Goal: Information Seeking & Learning: Learn about a topic

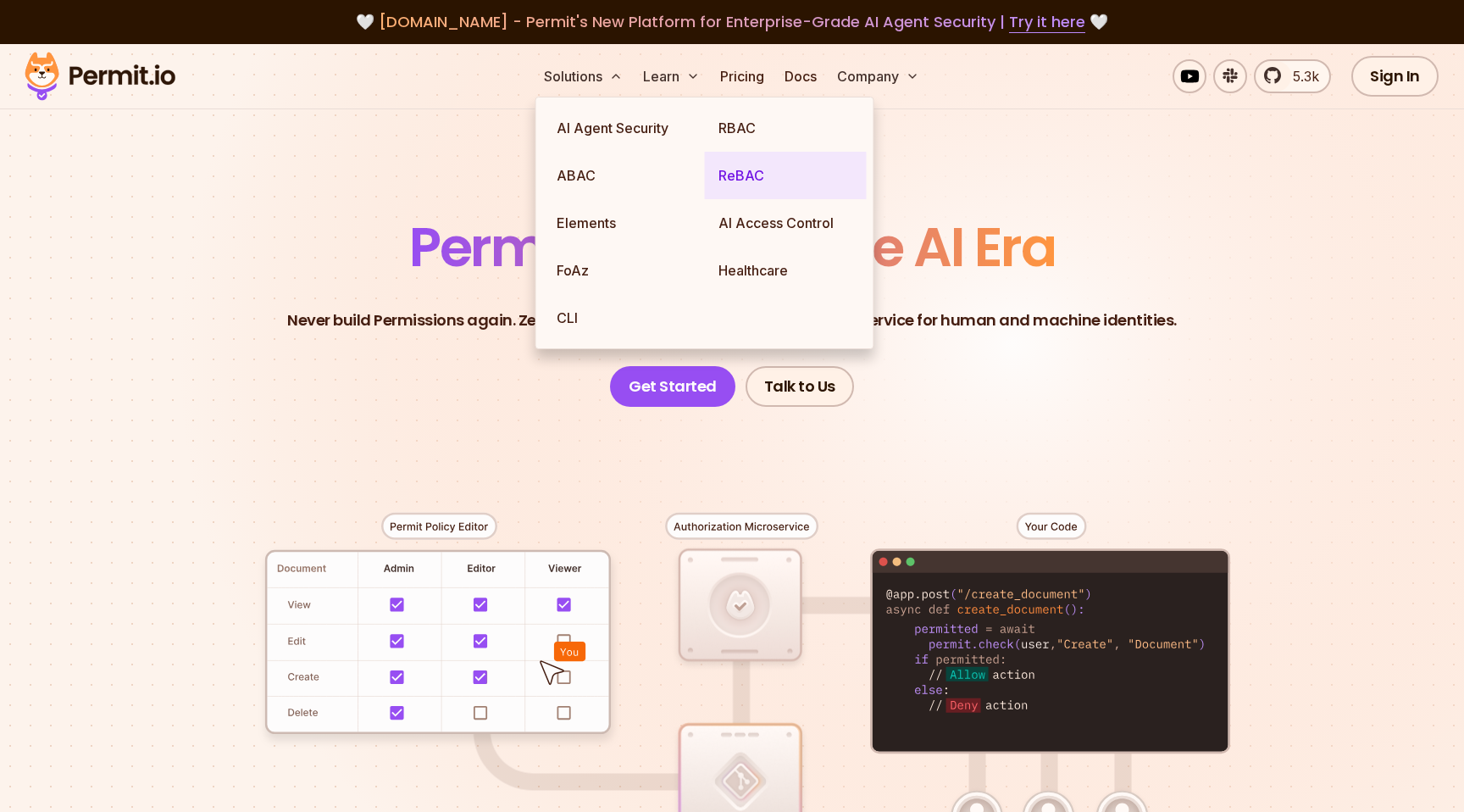
click at [736, 183] on link "ReBAC" at bounding box center [786, 175] width 162 height 48
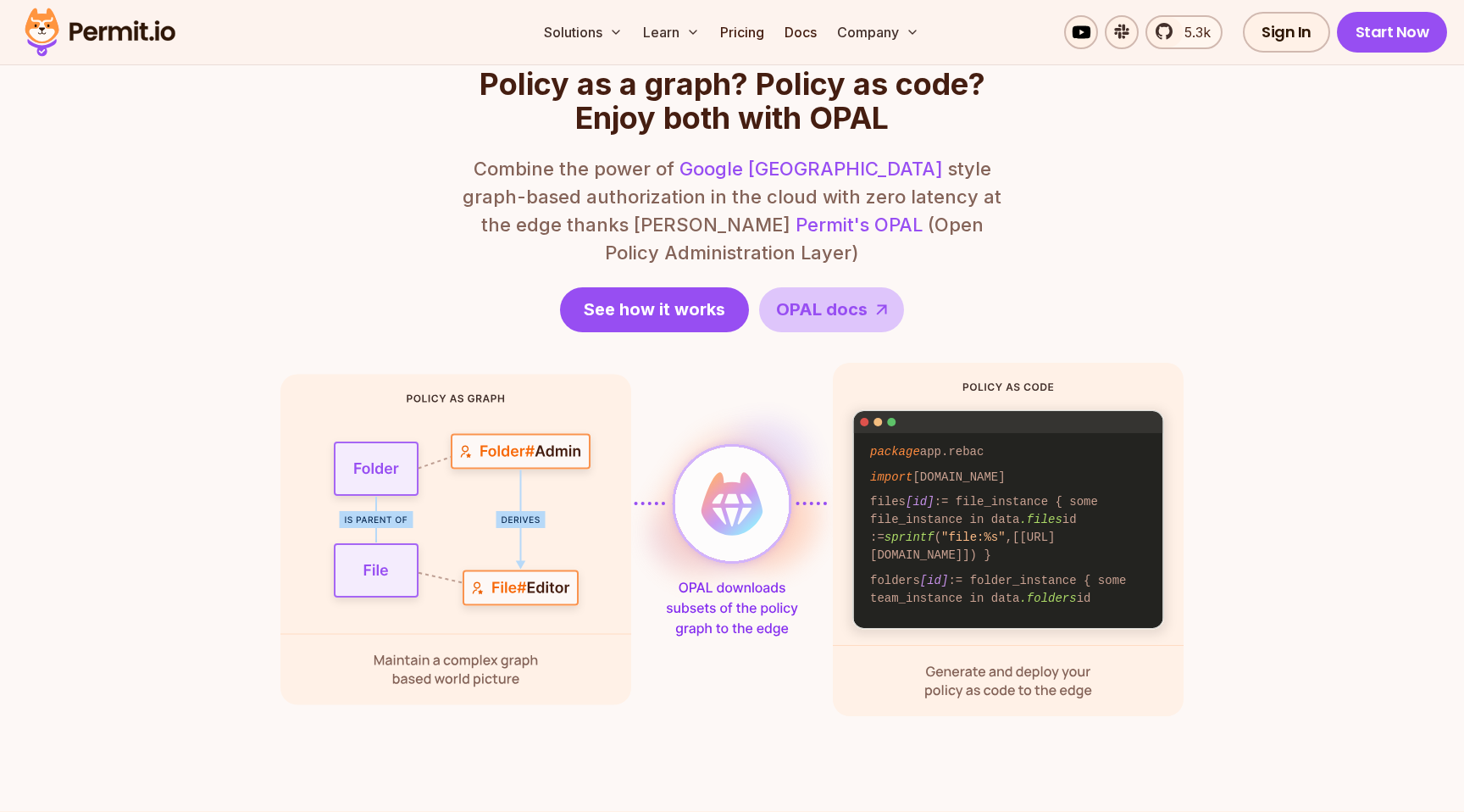
scroll to position [2086, 0]
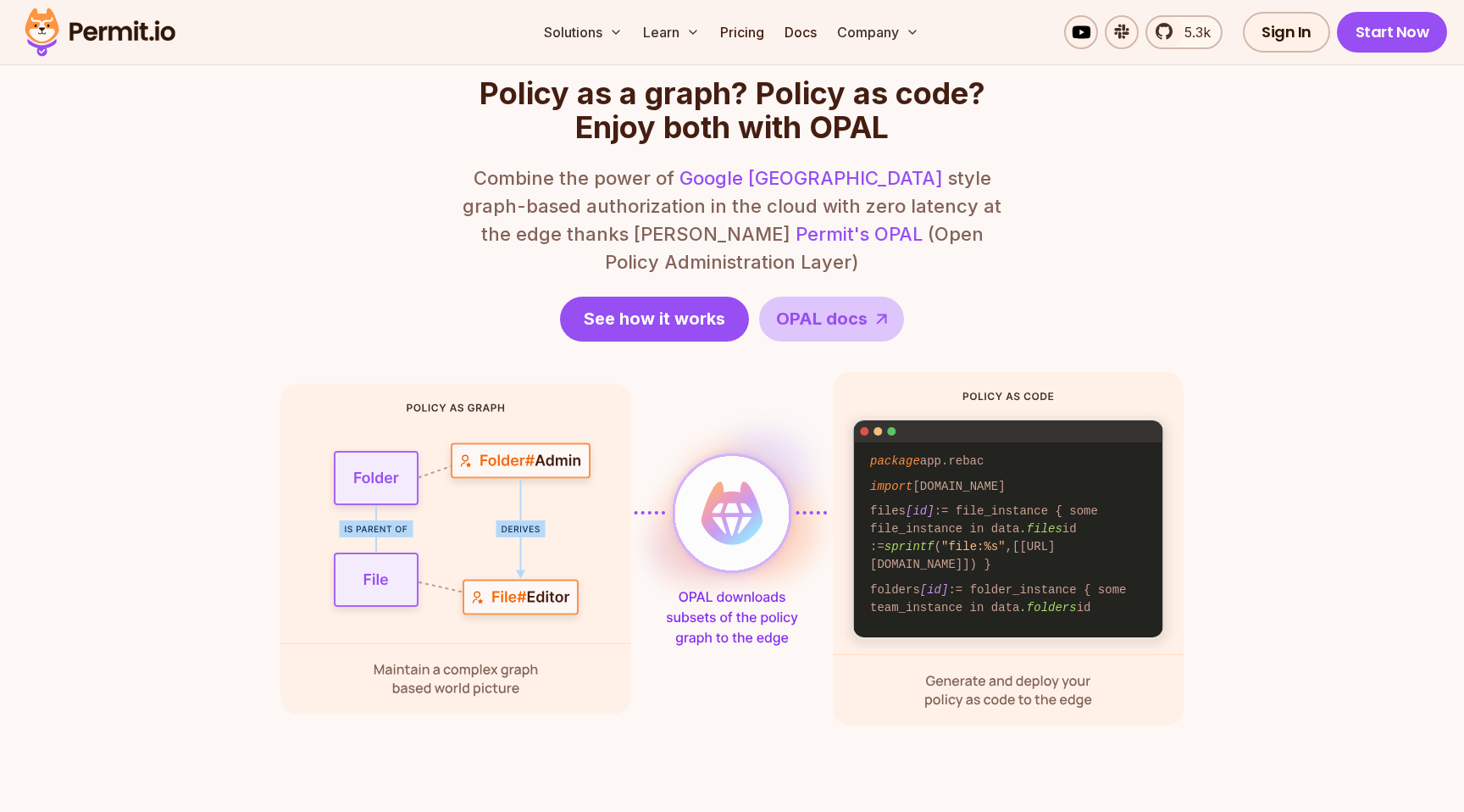
click at [1118, 499] on code "files [id] := file_instance { some file_instance in data .files id := sprintf (…" at bounding box center [1009, 538] width 302 height 78
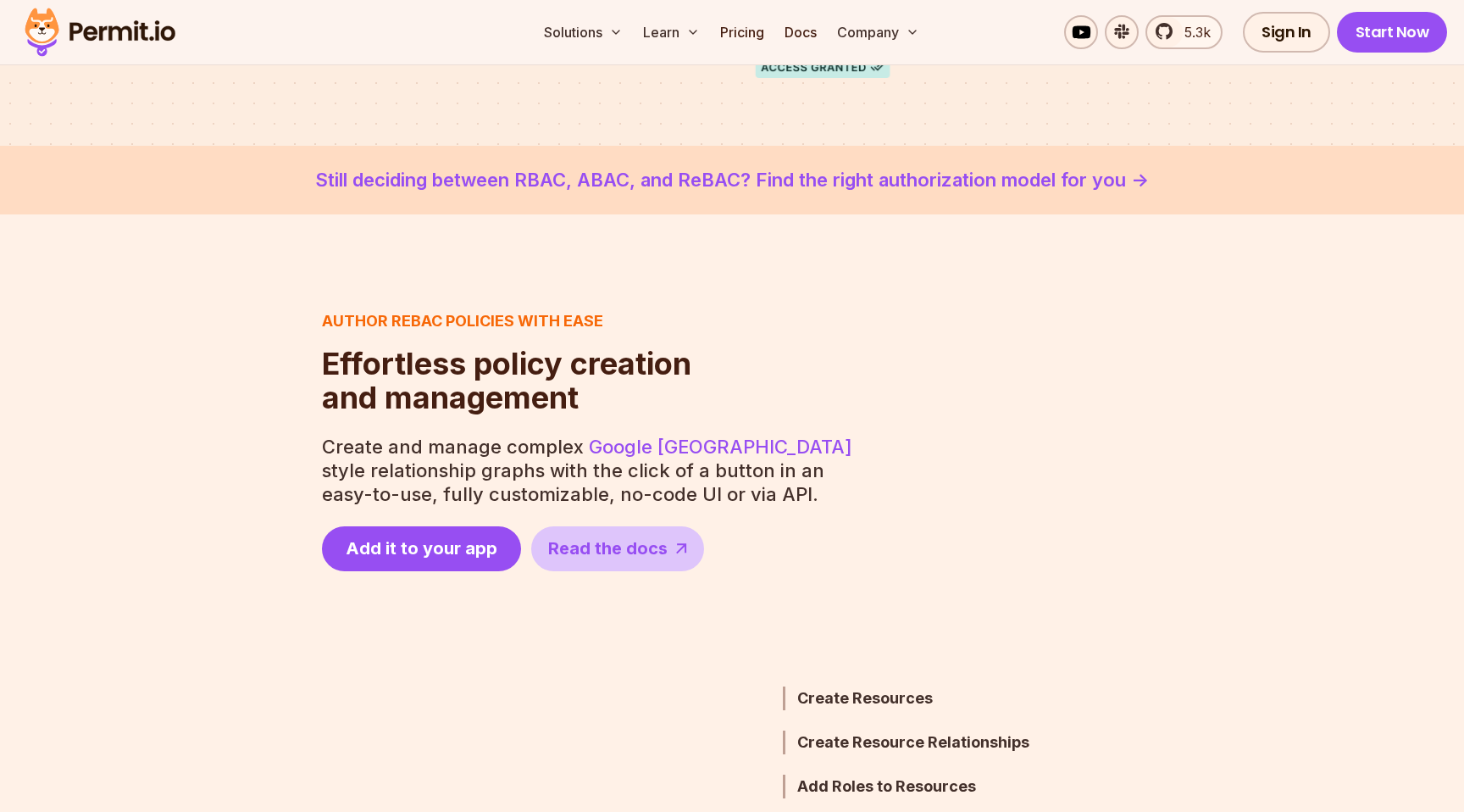
scroll to position [0, 0]
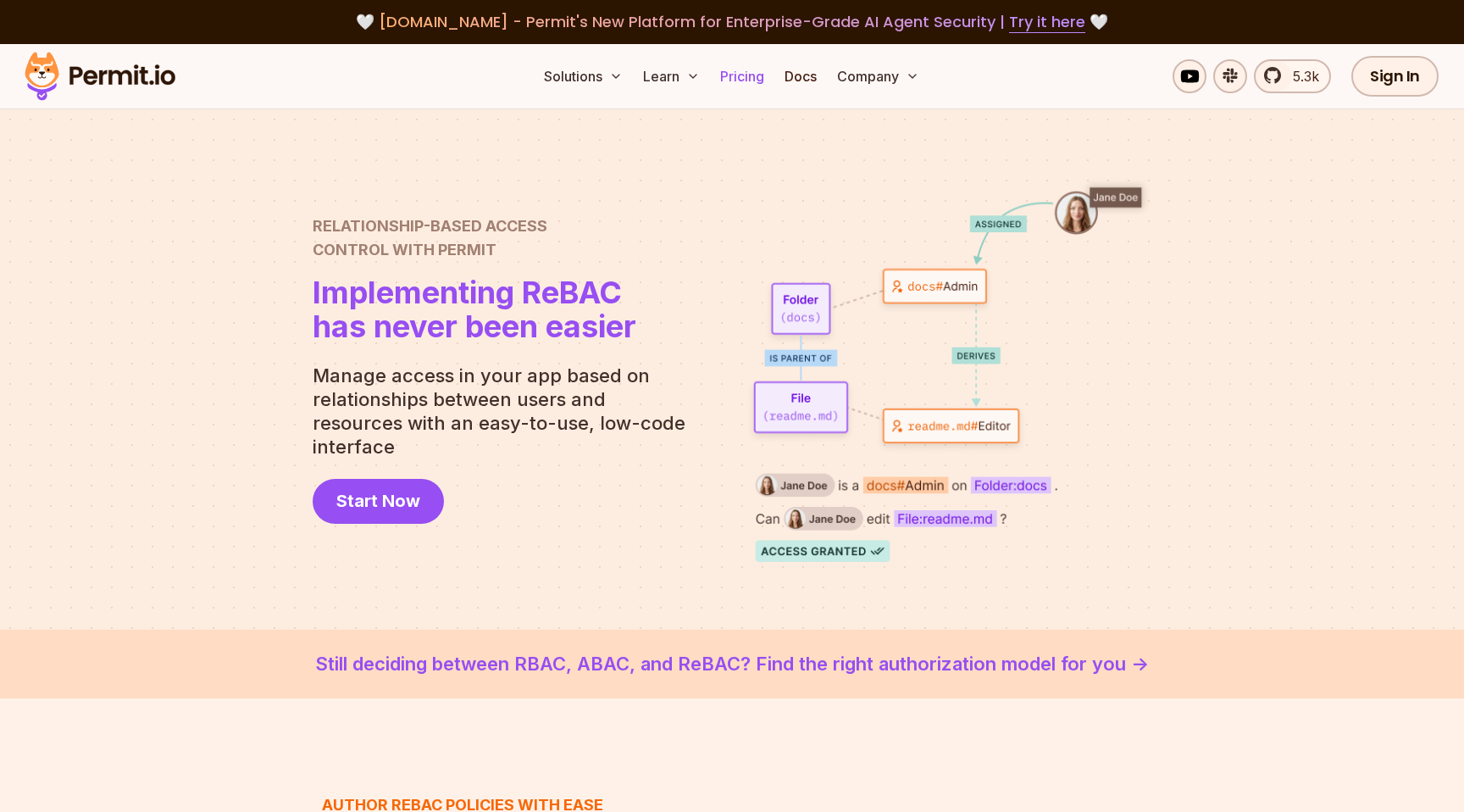
click at [743, 75] on link "Pricing" at bounding box center [742, 76] width 57 height 34
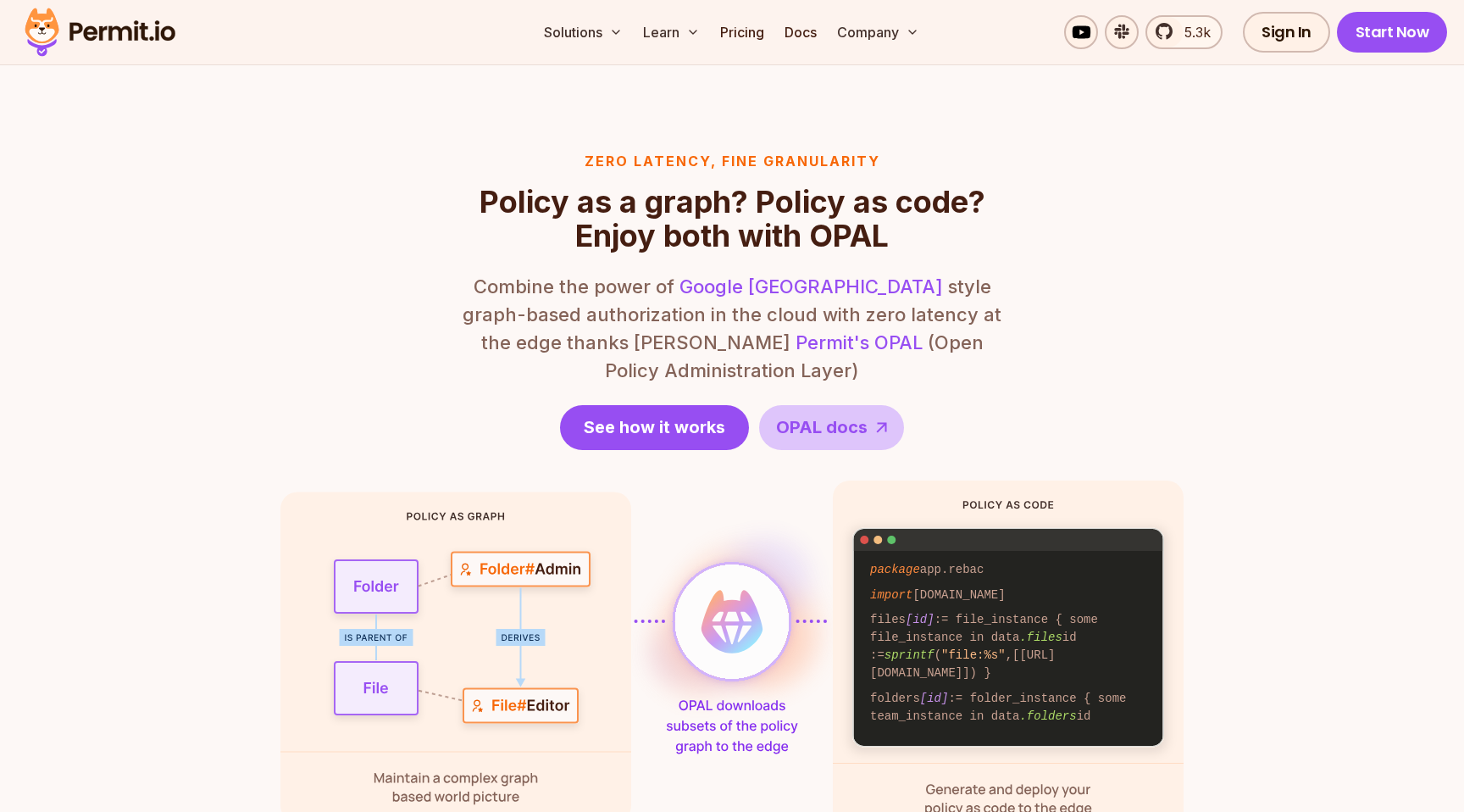
scroll to position [1885, 0]
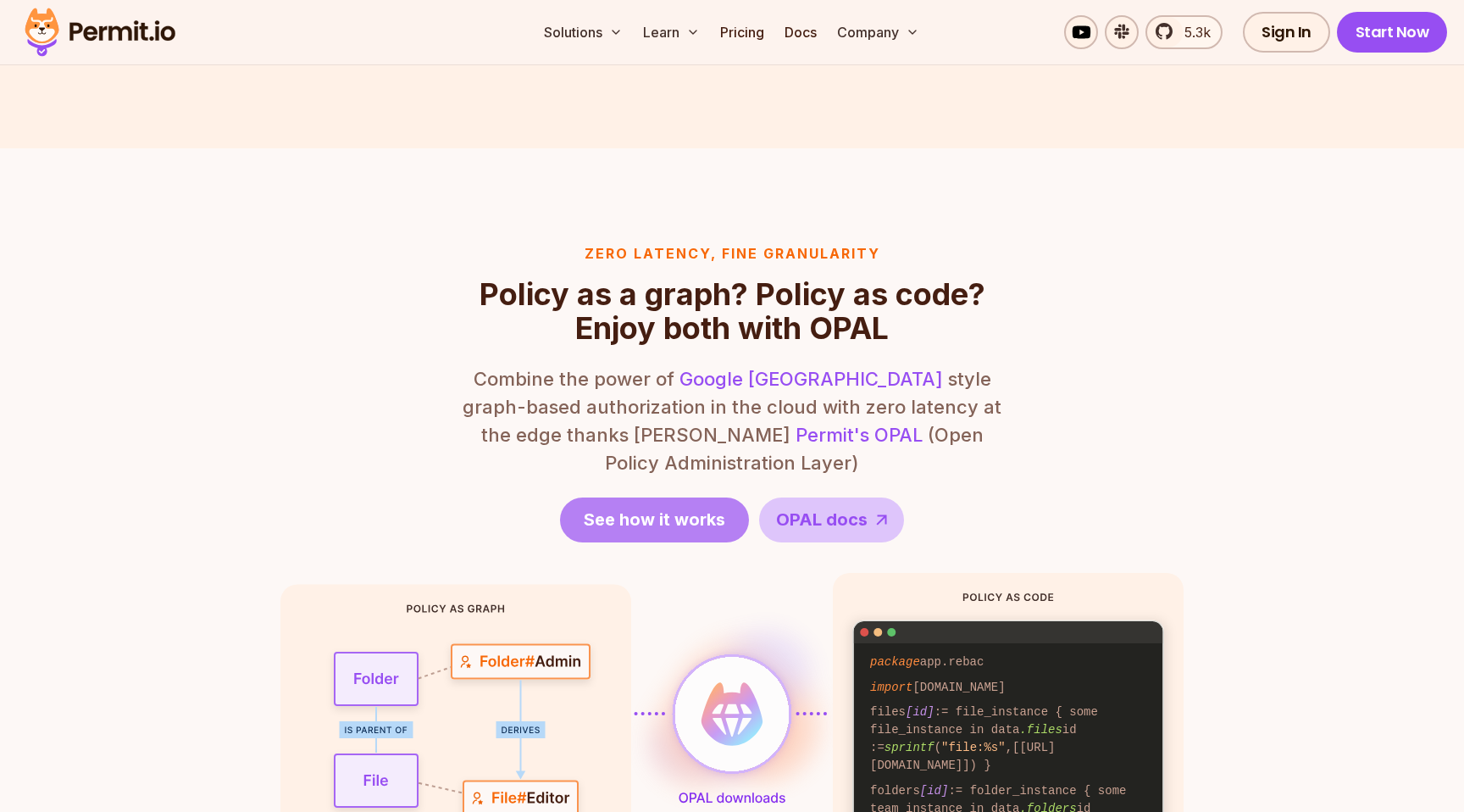
click at [637, 508] on span "See how it works" at bounding box center [654, 519] width 141 height 24
